Goal: Task Accomplishment & Management: Manage account settings

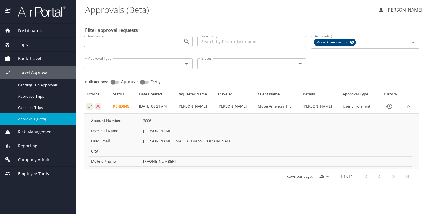
click at [185, 140] on td "[PERSON_NAME][EMAIL_ADDRESS][DOMAIN_NAME]" at bounding box center [277, 141] width 272 height 10
drag, startPoint x: 185, startPoint y: 140, endPoint x: 137, endPoint y: 142, distance: 48.7
click at [137, 142] on tr "User Email [PERSON_NAME][EMAIL_ADDRESS][DOMAIN_NAME]" at bounding box center [251, 141] width 324 height 10
copy tr "[PERSON_NAME][EMAIL_ADDRESS][DOMAIN_NAME]"
click at [183, 139] on td "[PERSON_NAME][EMAIL_ADDRESS][DOMAIN_NAME]" at bounding box center [277, 141] width 272 height 10
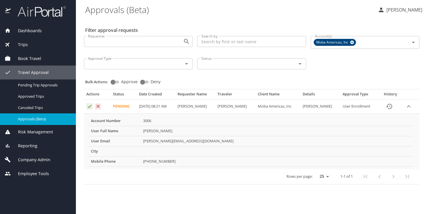
click at [173, 143] on td "[PERSON_NAME][EMAIL_ADDRESS][DOMAIN_NAME]" at bounding box center [277, 141] width 272 height 10
click at [172, 143] on td "[PERSON_NAME][EMAIL_ADDRESS][DOMAIN_NAME]" at bounding box center [277, 141] width 272 height 10
drag, startPoint x: 144, startPoint y: 141, endPoint x: 173, endPoint y: 141, distance: 29.6
click at [173, 141] on td "[PERSON_NAME][EMAIL_ADDRESS][DOMAIN_NAME]" at bounding box center [277, 141] width 272 height 10
drag, startPoint x: 173, startPoint y: 141, endPoint x: 143, endPoint y: 141, distance: 30.4
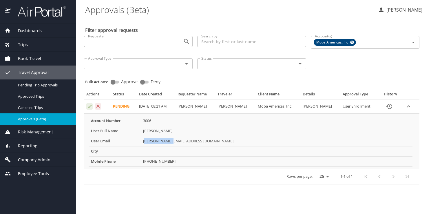
click at [142, 141] on td "[PERSON_NAME][EMAIL_ADDRESS][DOMAIN_NAME]" at bounding box center [277, 141] width 272 height 10
click at [143, 141] on td "[PERSON_NAME][EMAIL_ADDRESS][DOMAIN_NAME]" at bounding box center [277, 141] width 272 height 10
drag, startPoint x: 143, startPoint y: 141, endPoint x: 177, endPoint y: 140, distance: 33.9
click at [177, 140] on td "[PERSON_NAME][EMAIL_ADDRESS][DOMAIN_NAME]" at bounding box center [277, 141] width 272 height 10
drag, startPoint x: 177, startPoint y: 141, endPoint x: 143, endPoint y: 143, distance: 34.0
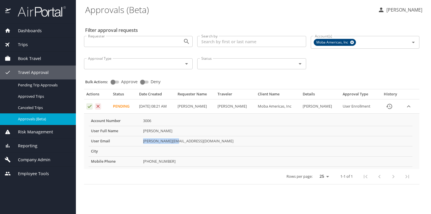
click at [143, 143] on td "[PERSON_NAME][EMAIL_ADDRESS][DOMAIN_NAME]" at bounding box center [277, 141] width 272 height 10
copy td "[PERSON_NAME][EMAIL_ADDRESS][DOMAIN_NAME]"
click at [89, 106] on icon "Approval table" at bounding box center [90, 106] width 6 height 6
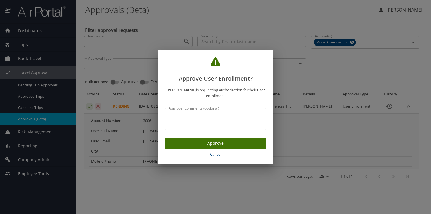
click at [194, 143] on span "Approve" at bounding box center [215, 143] width 93 height 7
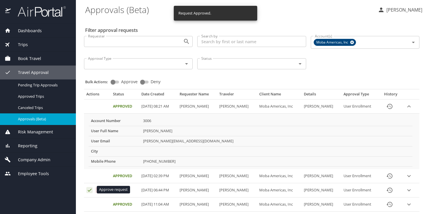
click at [90, 191] on icon "Approval table" at bounding box center [90, 190] width 6 height 6
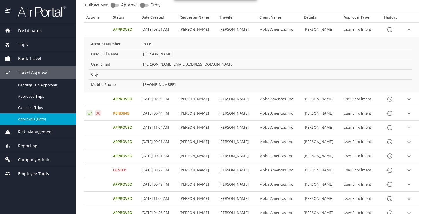
scroll to position [87, 0]
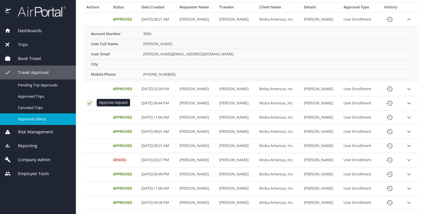
click at [90, 102] on icon "Approval table" at bounding box center [90, 103] width 6 height 6
